Goal: Information Seeking & Learning: Learn about a topic

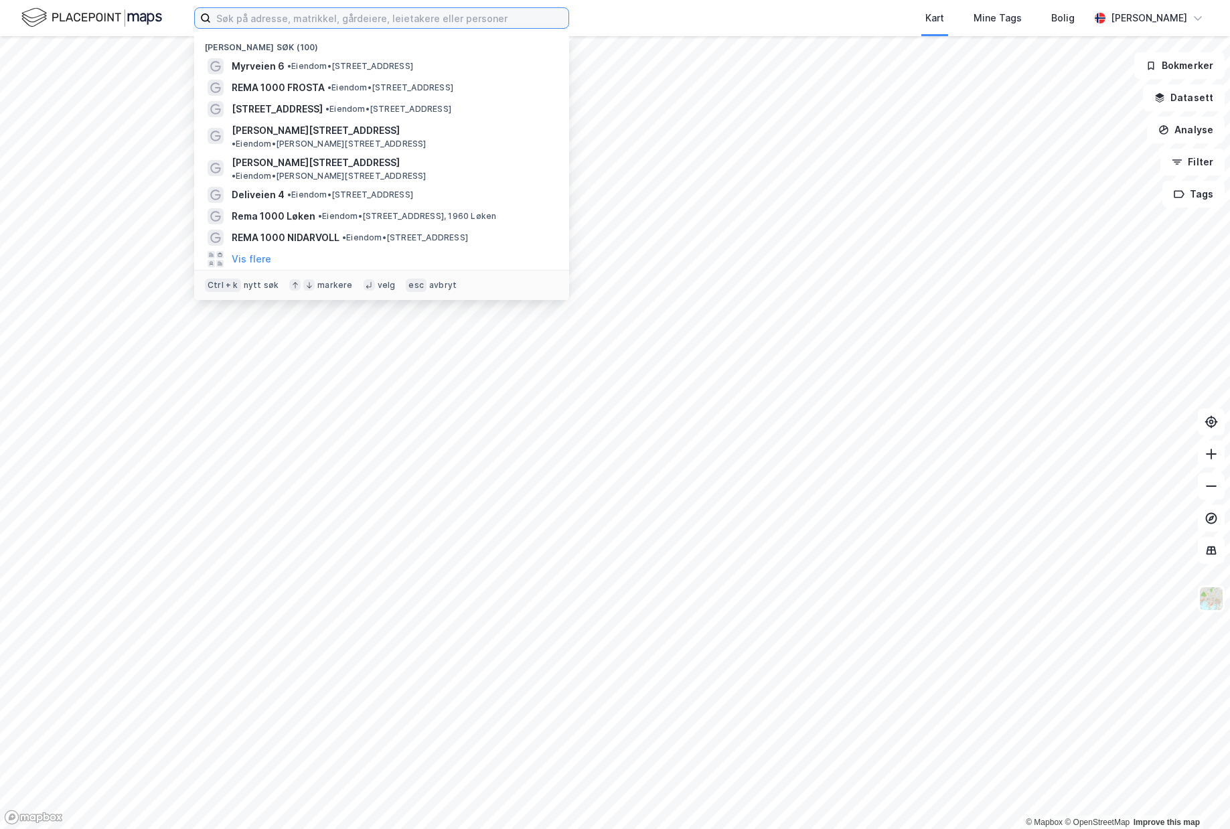
click at [278, 15] on input at bounding box center [390, 18] width 358 height 20
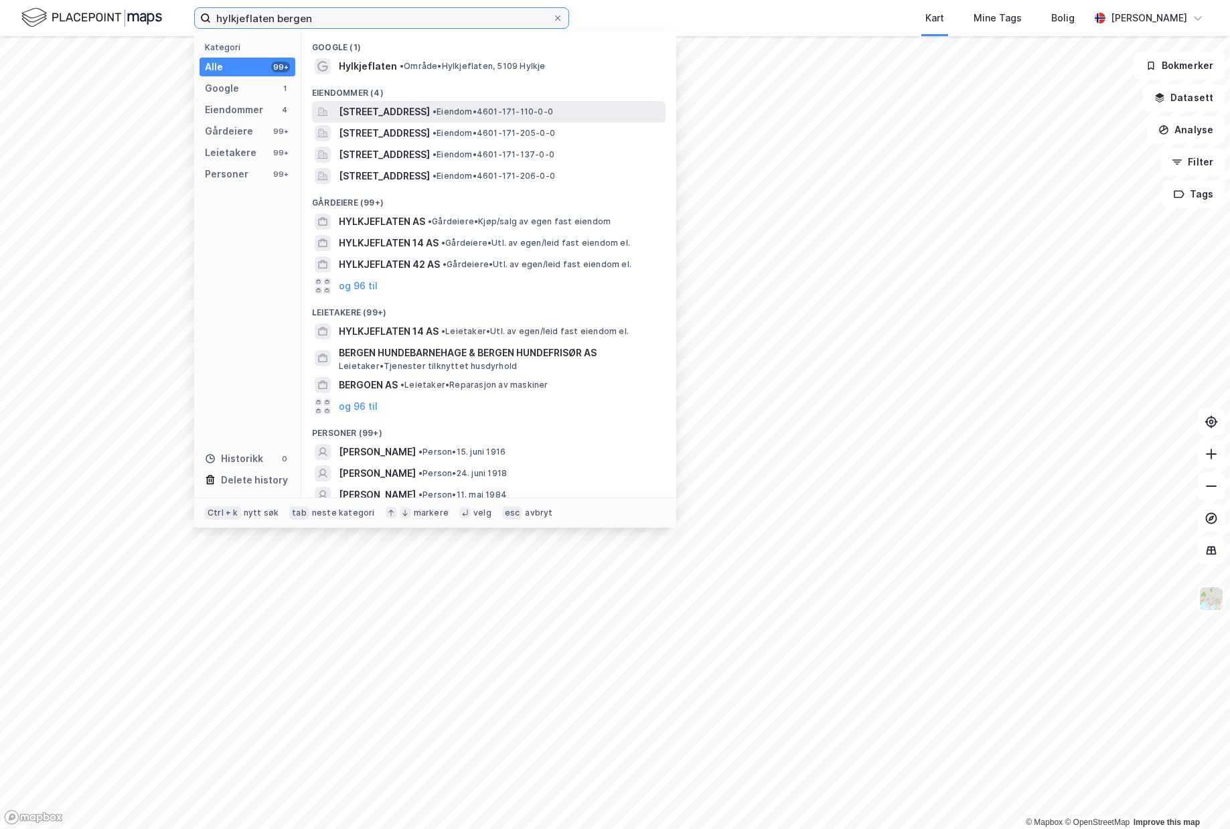
type input "hylkjeflaten bergen"
click at [430, 114] on span "[STREET_ADDRESS]" at bounding box center [384, 112] width 91 height 16
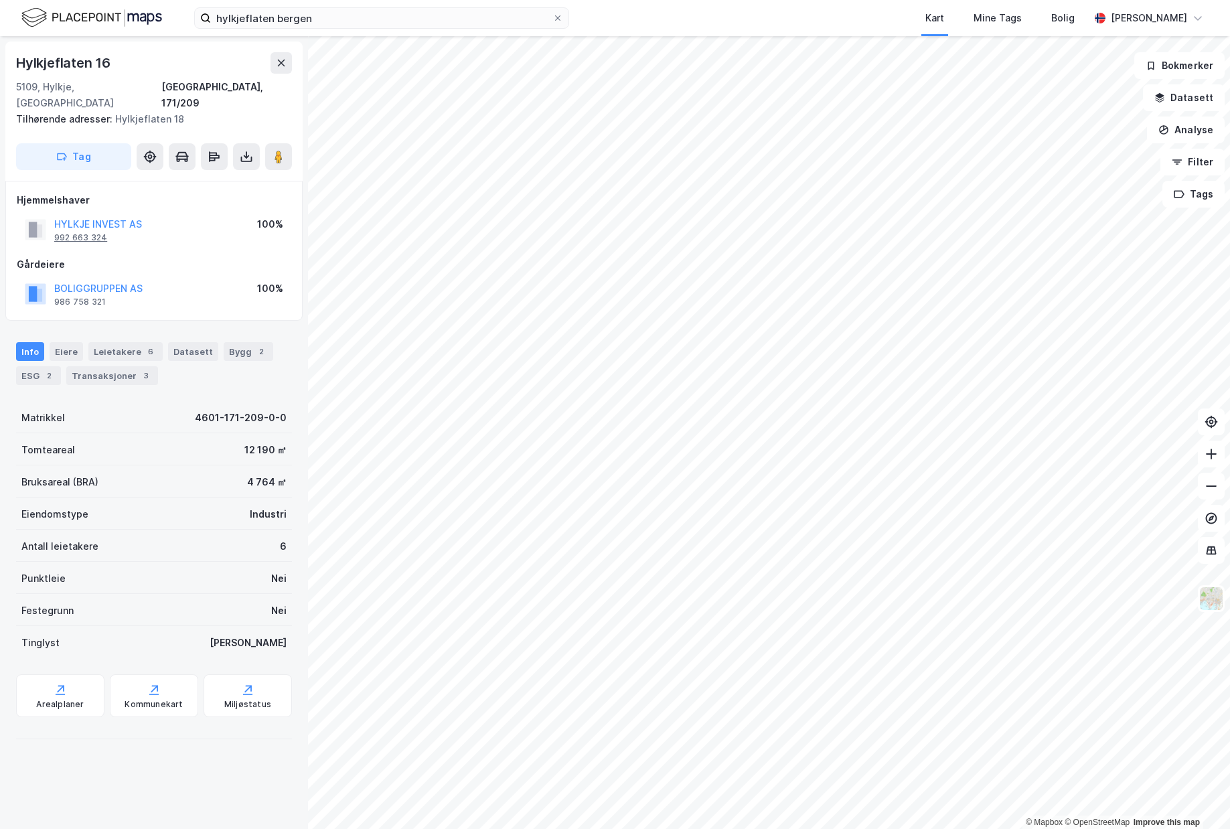
click at [80, 232] on div "992 663 324" at bounding box center [80, 237] width 53 height 11
